Goal: Communication & Community: Share content

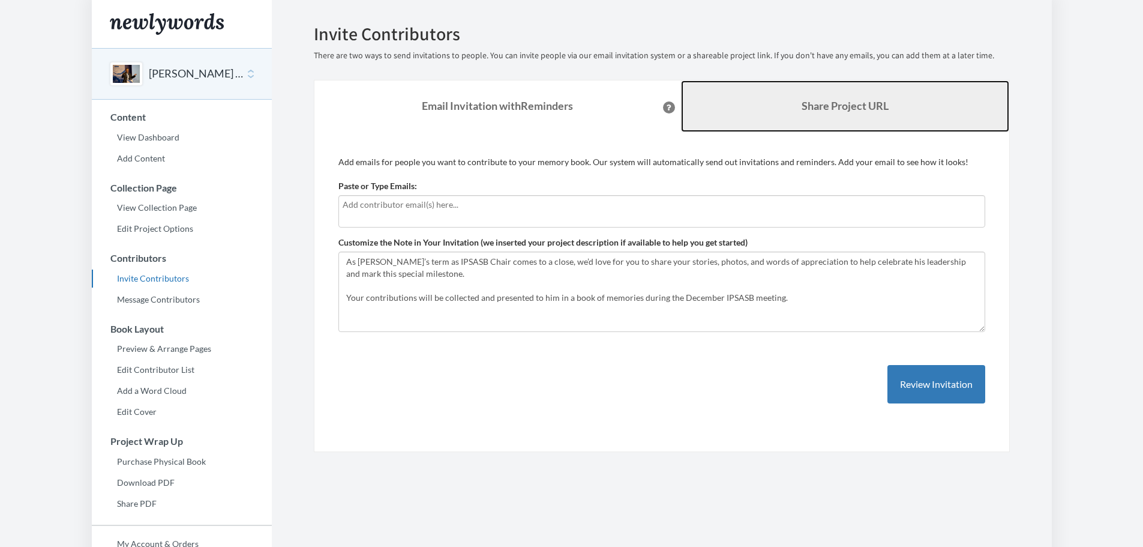
click at [845, 105] on b "Share Project URL" at bounding box center [845, 105] width 87 height 13
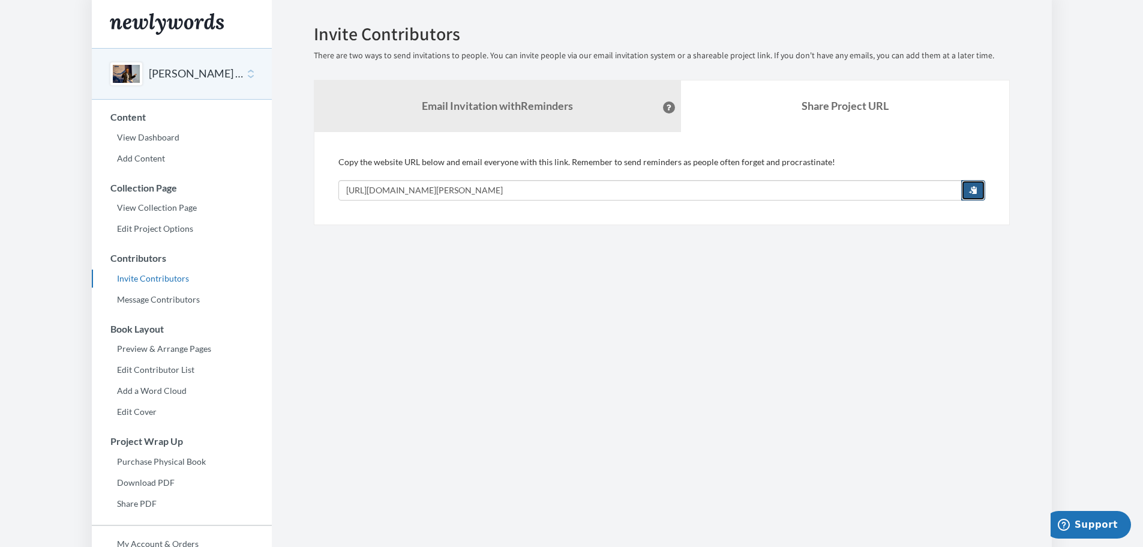
click at [978, 190] on button "button" at bounding box center [973, 190] width 24 height 20
click at [693, 310] on section "Emails have been sent! Invite Contributors There are two ways to send invitatio…" at bounding box center [662, 328] width 780 height 657
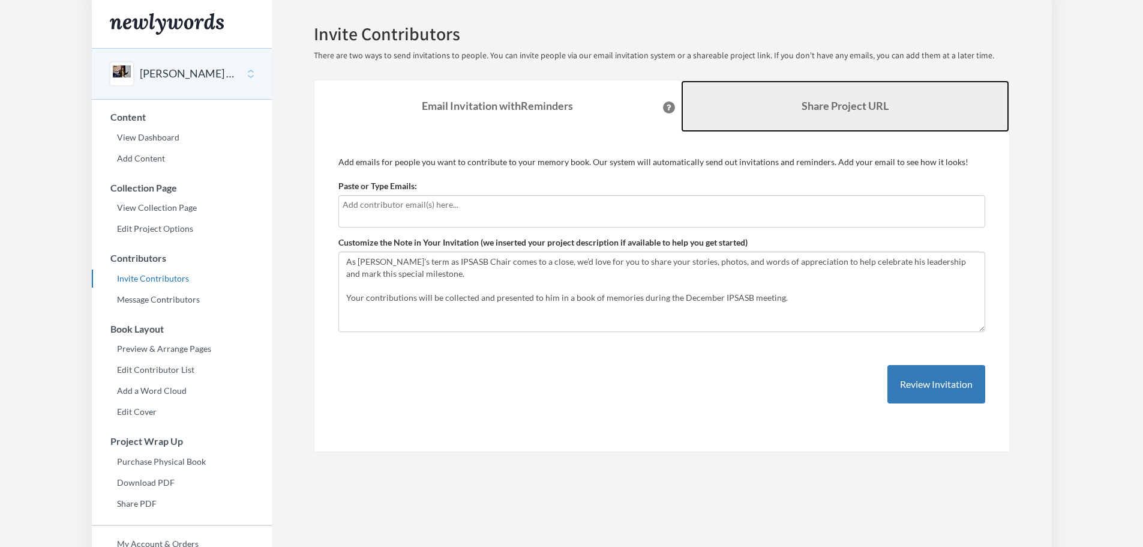
click at [789, 110] on link "Share Project URL" at bounding box center [845, 106] width 328 height 52
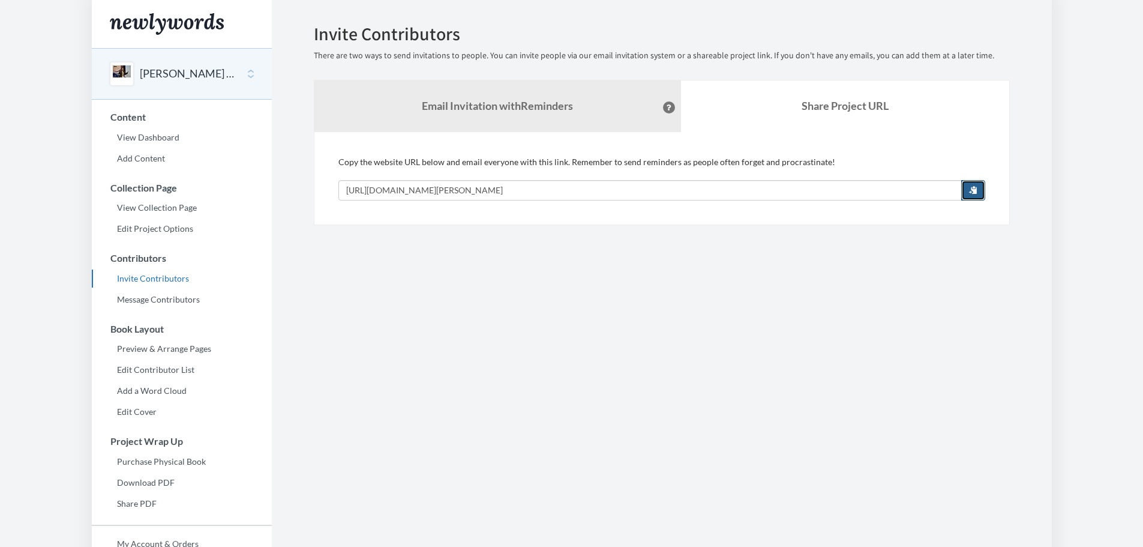
click at [969, 187] on span "button" at bounding box center [973, 189] width 8 height 8
drag, startPoint x: 631, startPoint y: 187, endPoint x: 605, endPoint y: 184, distance: 25.3
click at [605, 184] on input "[URL][DOMAIN_NAME][PERSON_NAME]" at bounding box center [649, 190] width 623 height 20
click at [967, 191] on button "button" at bounding box center [973, 190] width 24 height 20
click at [855, 374] on section "Emails have been sent! Invite Contributors There are two ways to send invitatio…" at bounding box center [662, 328] width 780 height 657
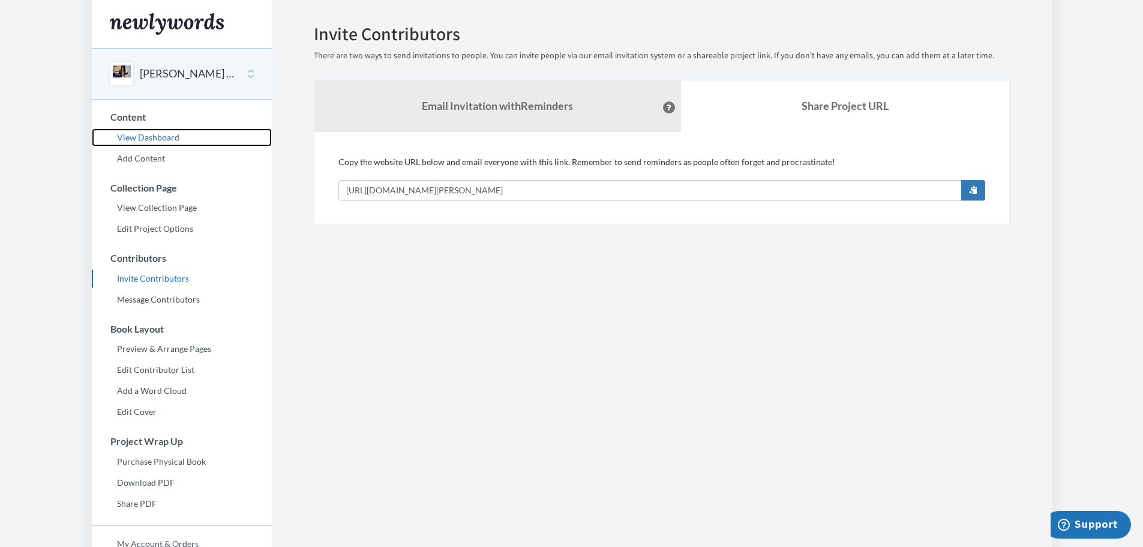
click at [131, 138] on link "View Dashboard" at bounding box center [182, 137] width 180 height 18
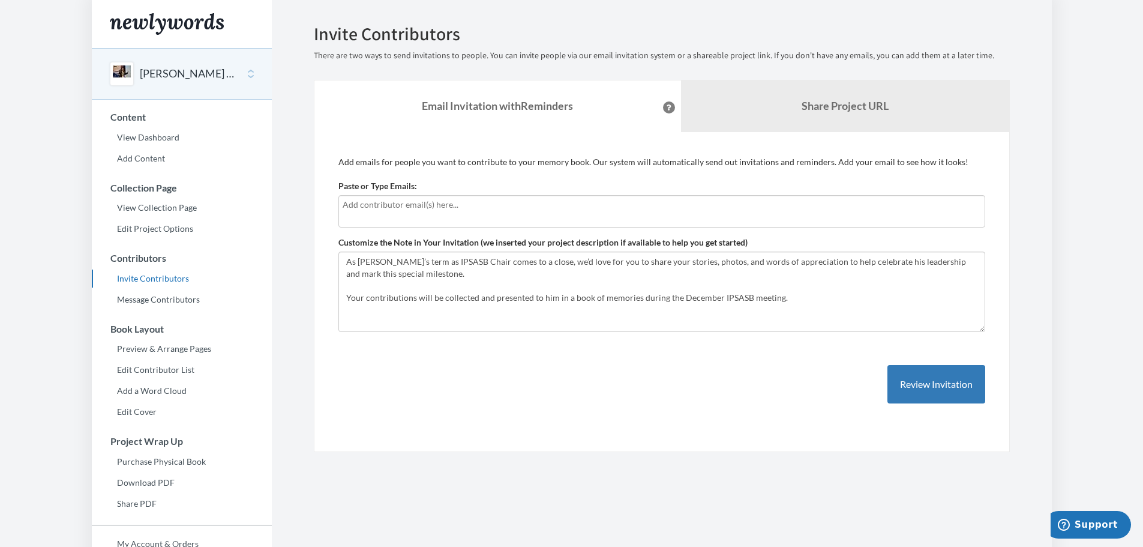
click at [472, 208] on input "text" at bounding box center [662, 204] width 639 height 13
click at [556, 202] on input "text" at bounding box center [662, 204] width 639 height 13
type input "leahweselowski@ifac.org"
click at [940, 389] on button "Review Invitation" at bounding box center [937, 384] width 98 height 39
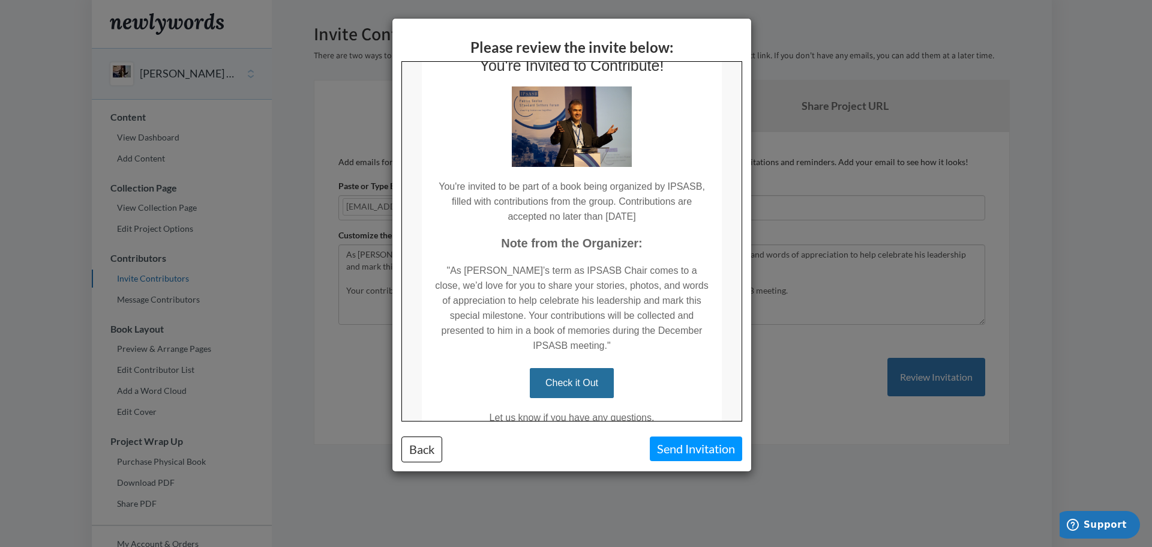
scroll to position [118, 0]
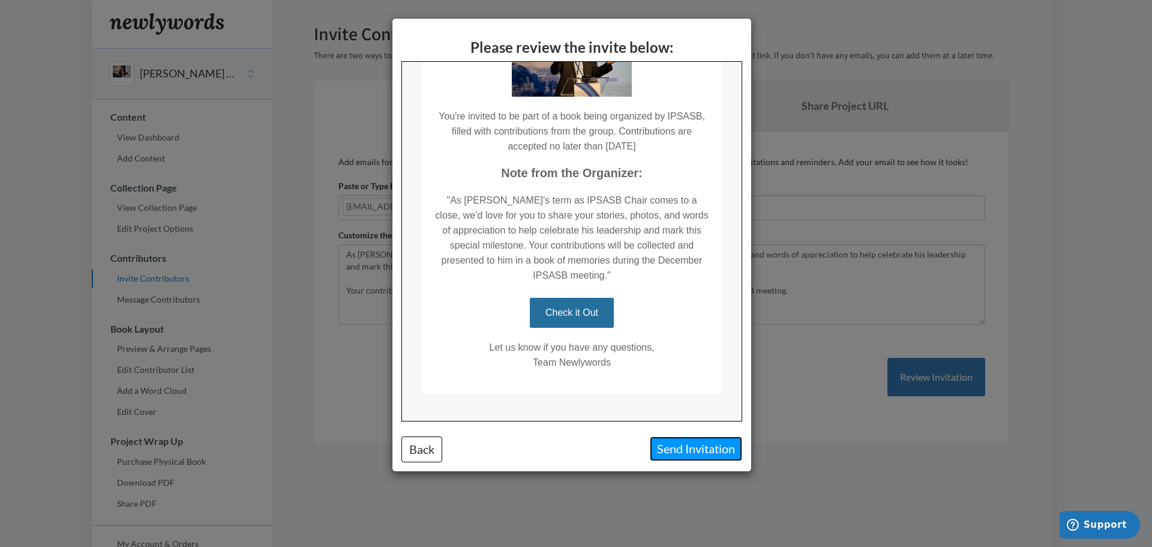
click at [678, 446] on button "Send Invitation" at bounding box center [696, 448] width 92 height 25
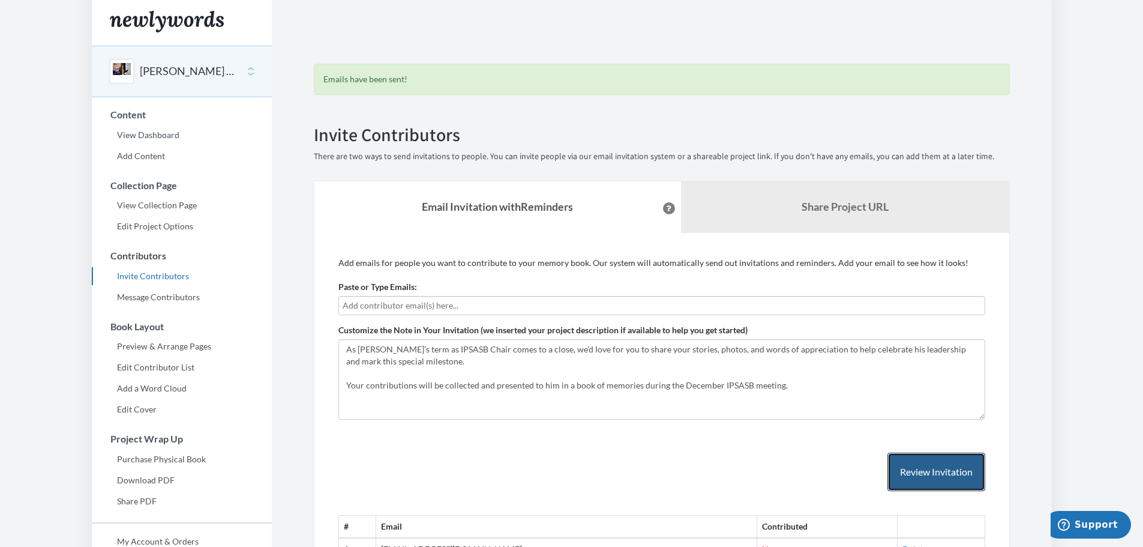
scroll to position [0, 0]
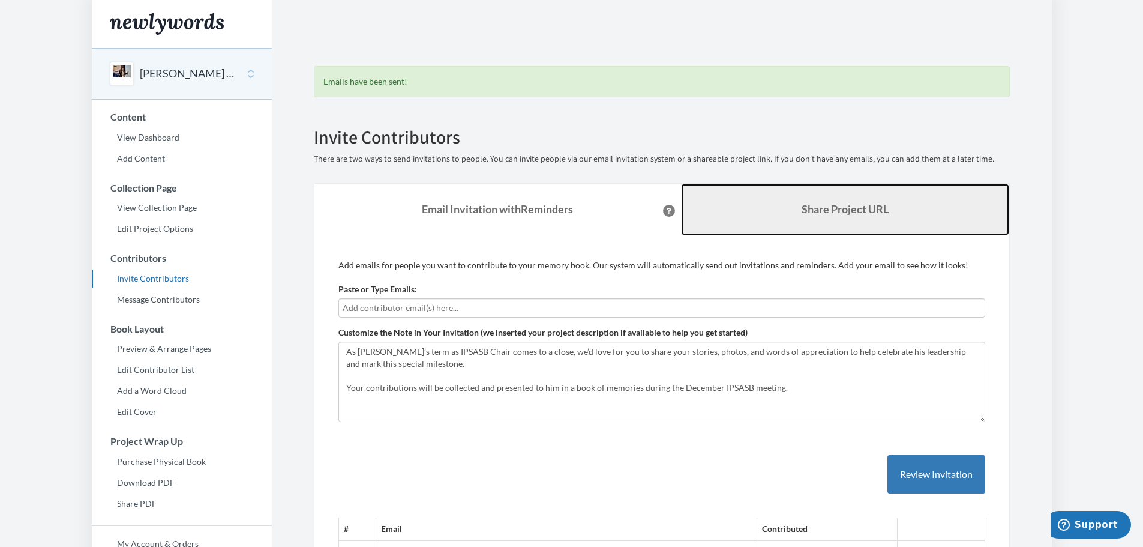
click at [829, 215] on link "Share Project URL" at bounding box center [845, 210] width 328 height 52
